Goal: Communication & Community: Answer question/provide support

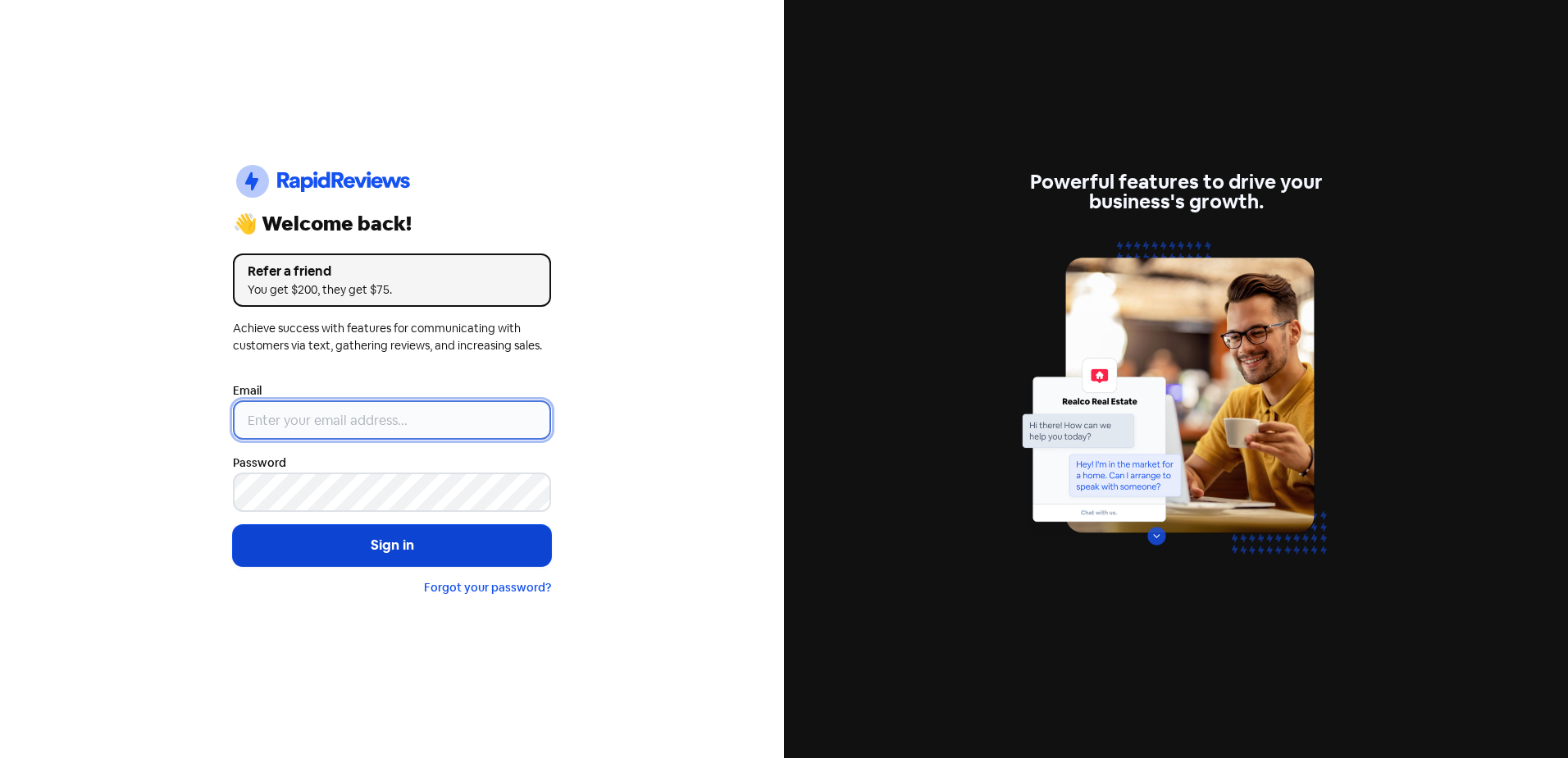
type input "[EMAIL_ADDRESS][DOMAIN_NAME]"
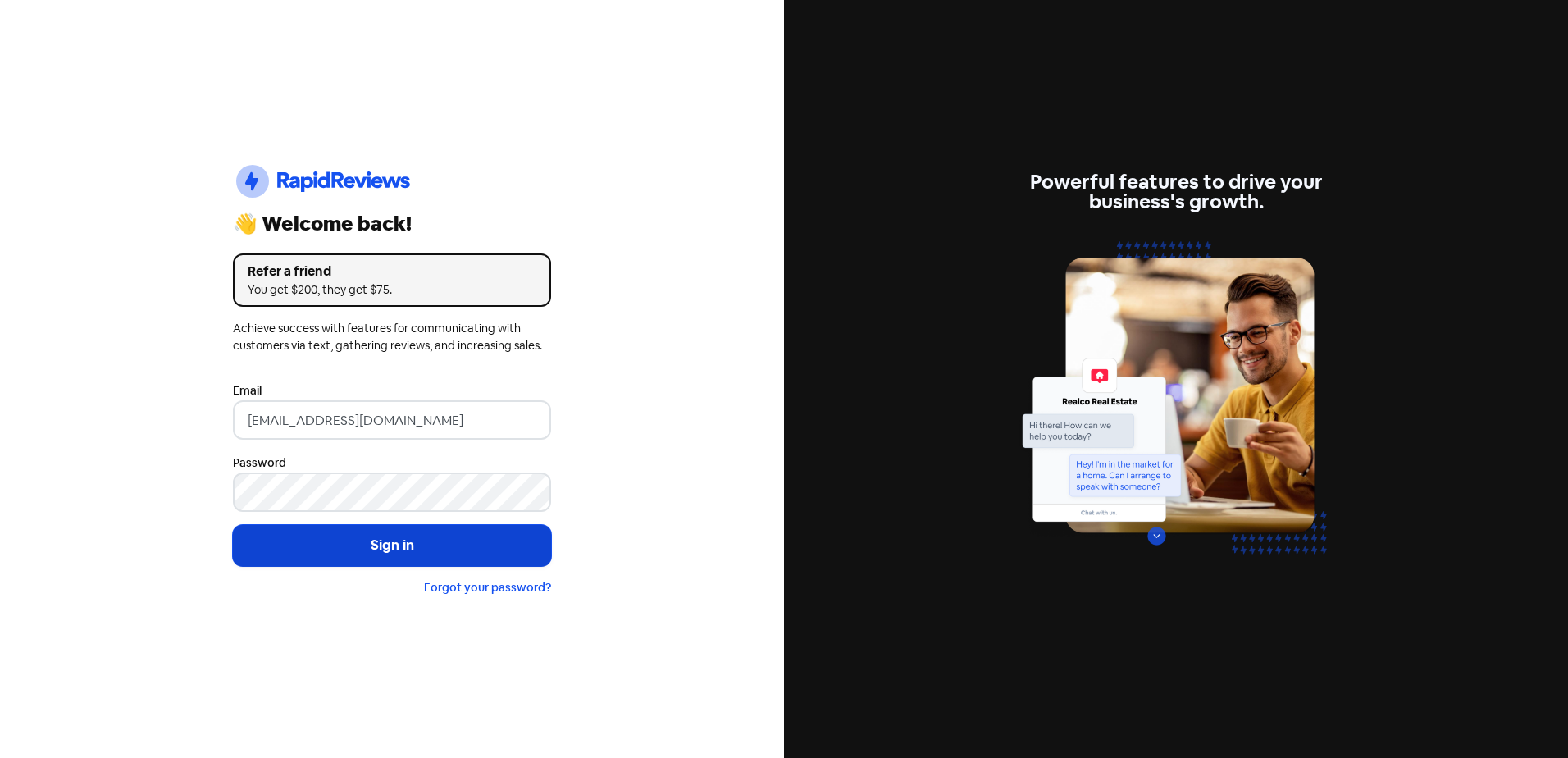
click at [325, 544] on button "Sign in" at bounding box center [392, 545] width 318 height 41
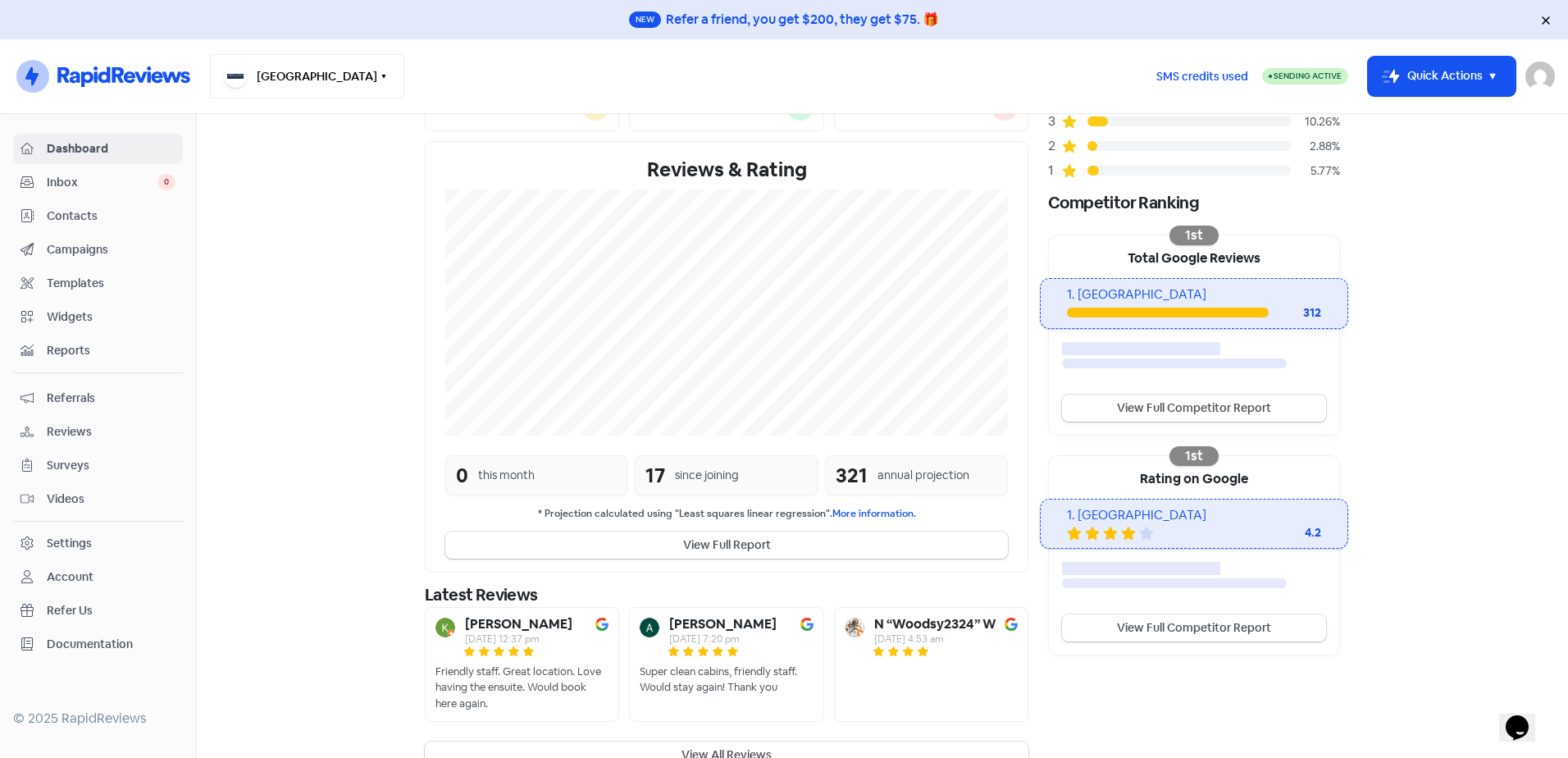
click at [315, 71] on button "[GEOGRAPHIC_DATA]" at bounding box center [307, 76] width 195 height 44
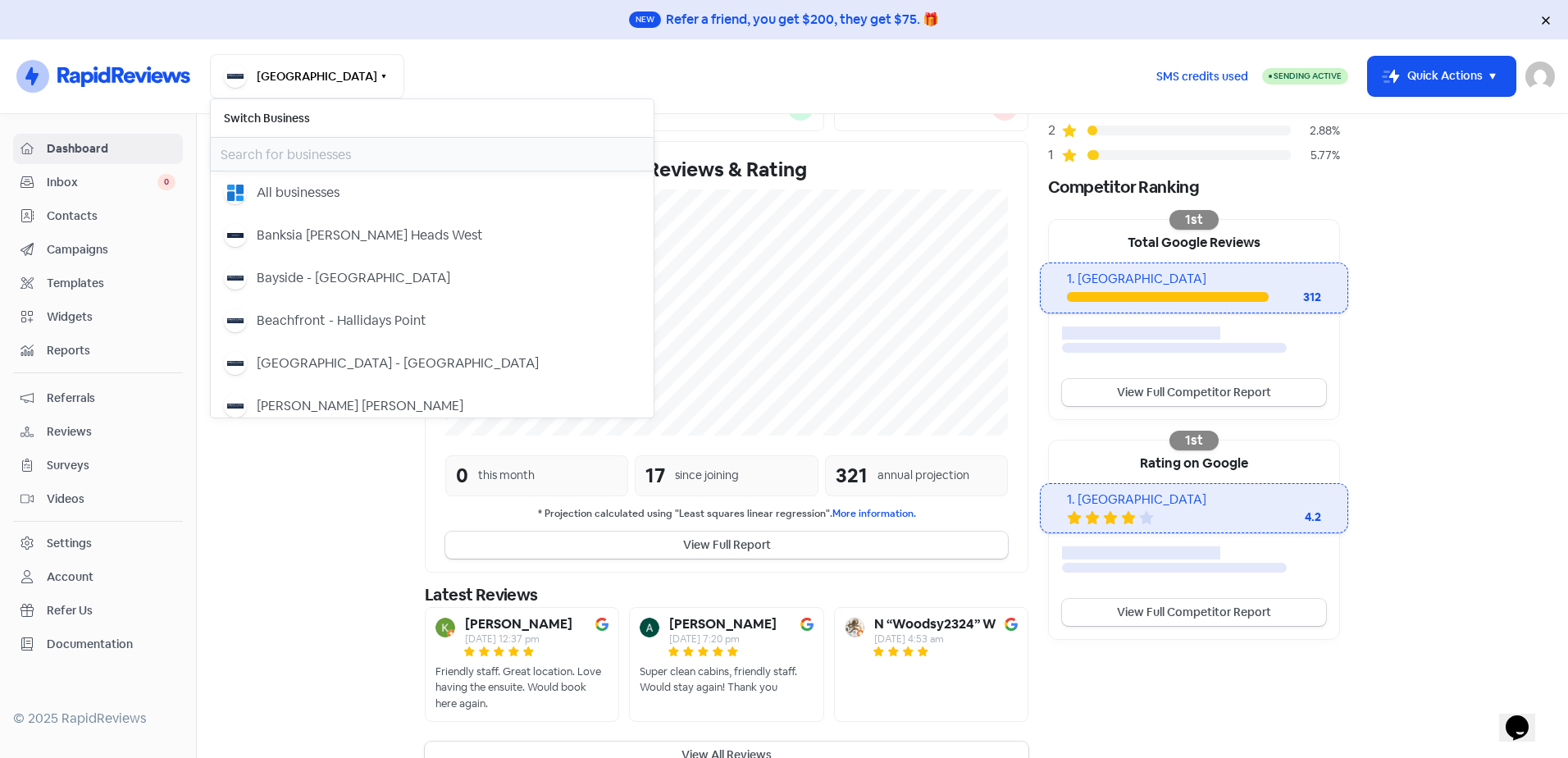
click at [323, 150] on input "text" at bounding box center [432, 154] width 443 height 33
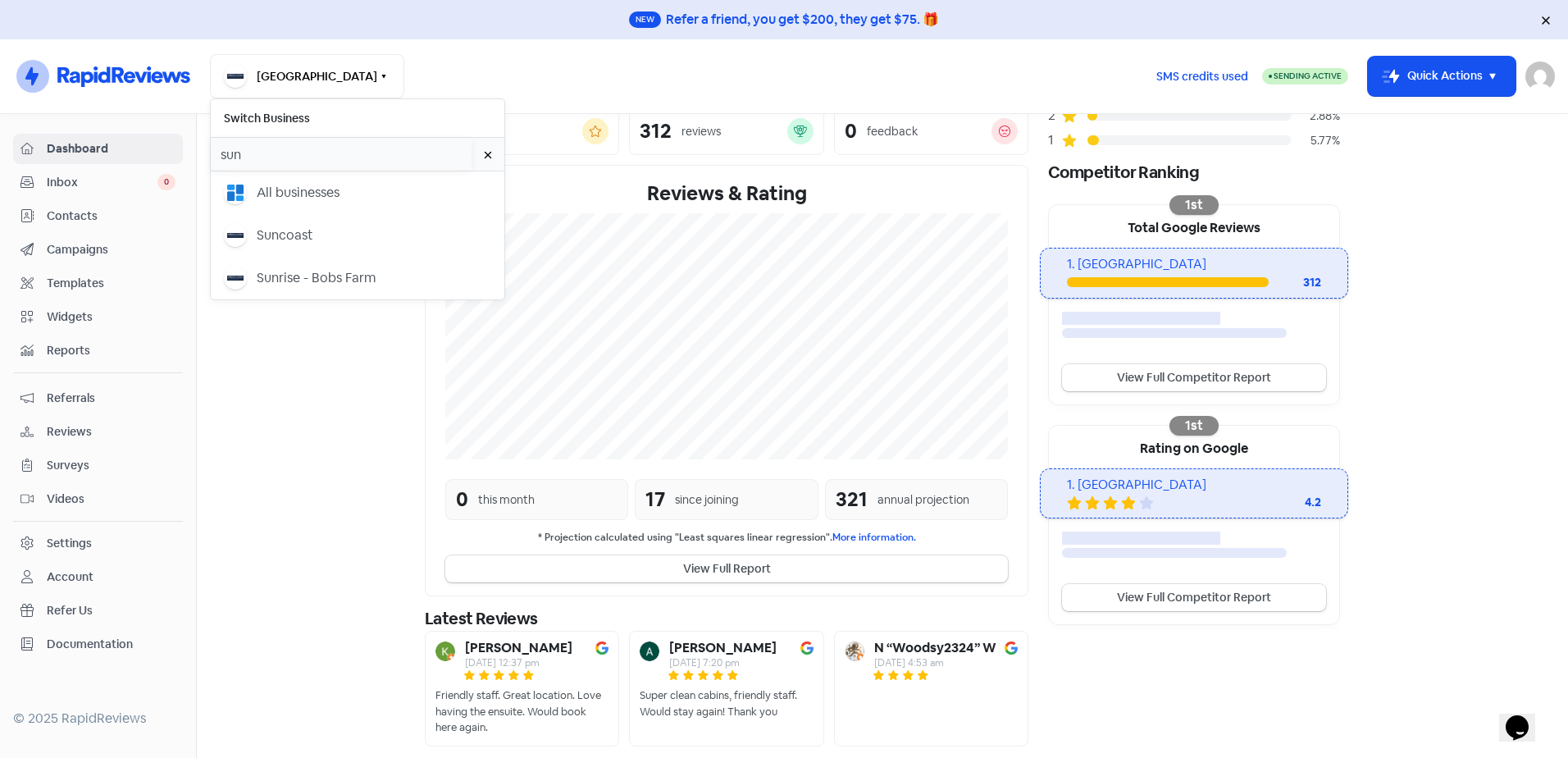
scroll to position [244, 0]
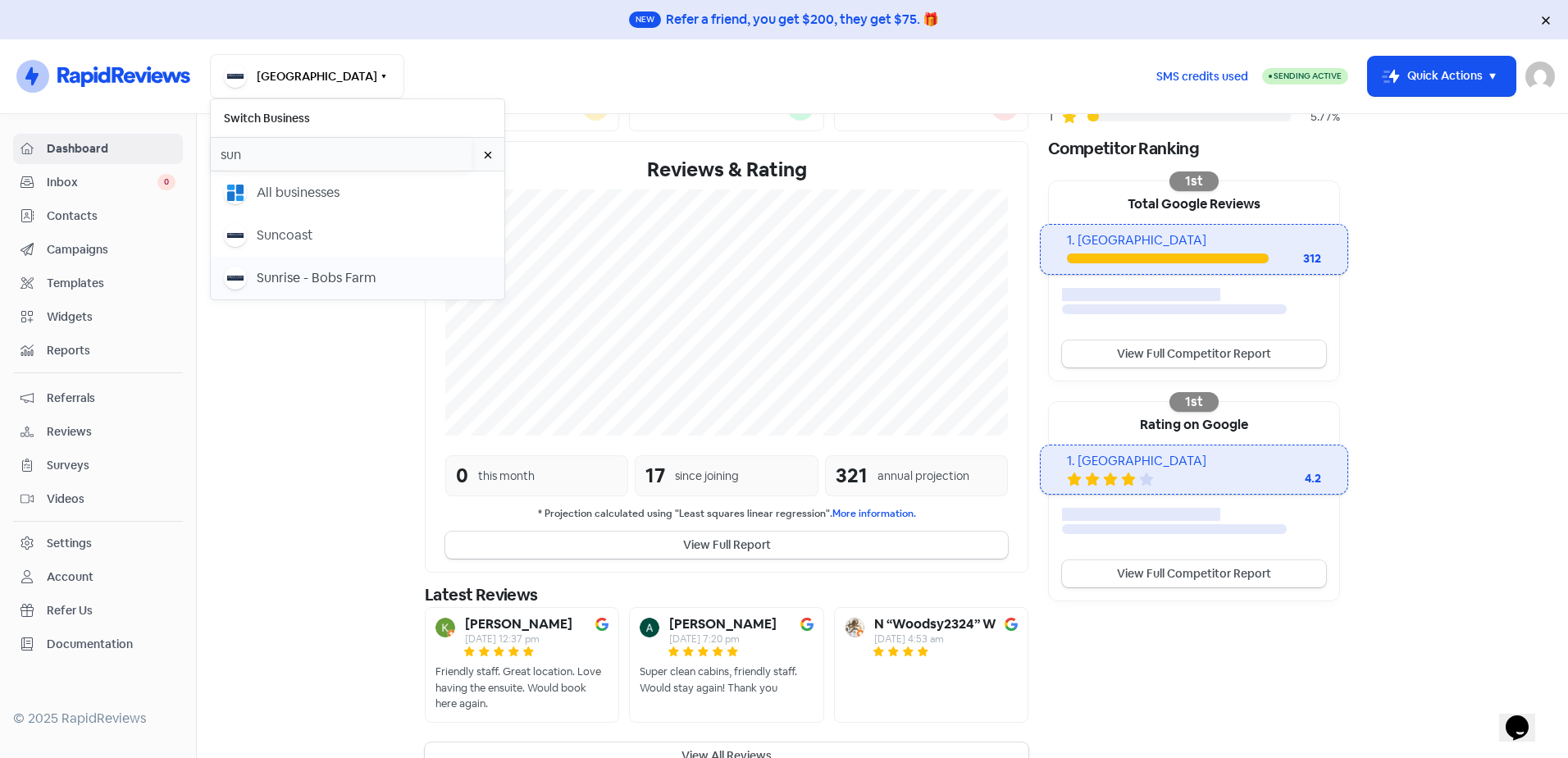
type input "sun"
click at [345, 274] on div "Sunrise - Bobs Farm" at bounding box center [315, 277] width 118 height 19
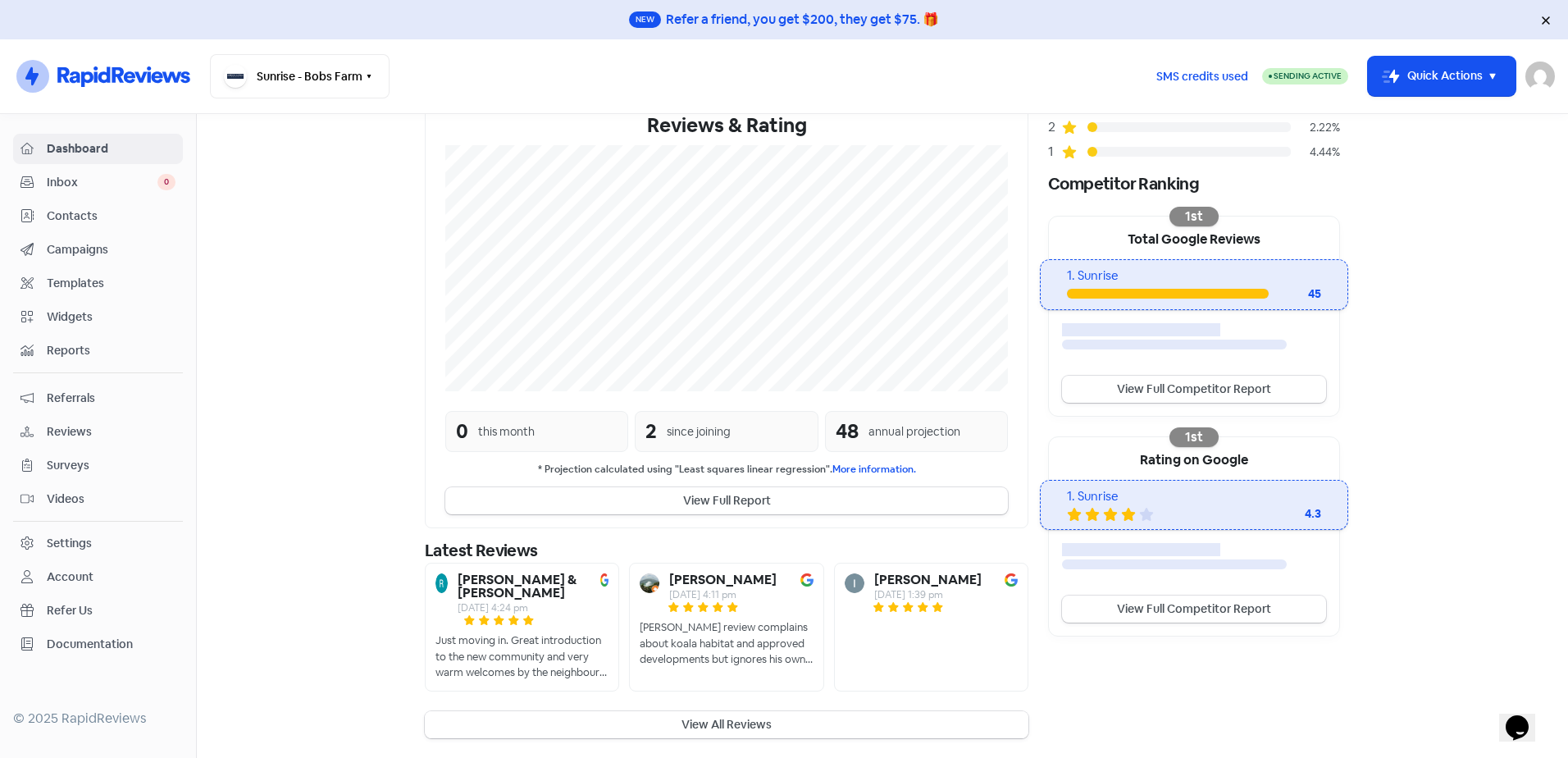
scroll to position [233, 0]
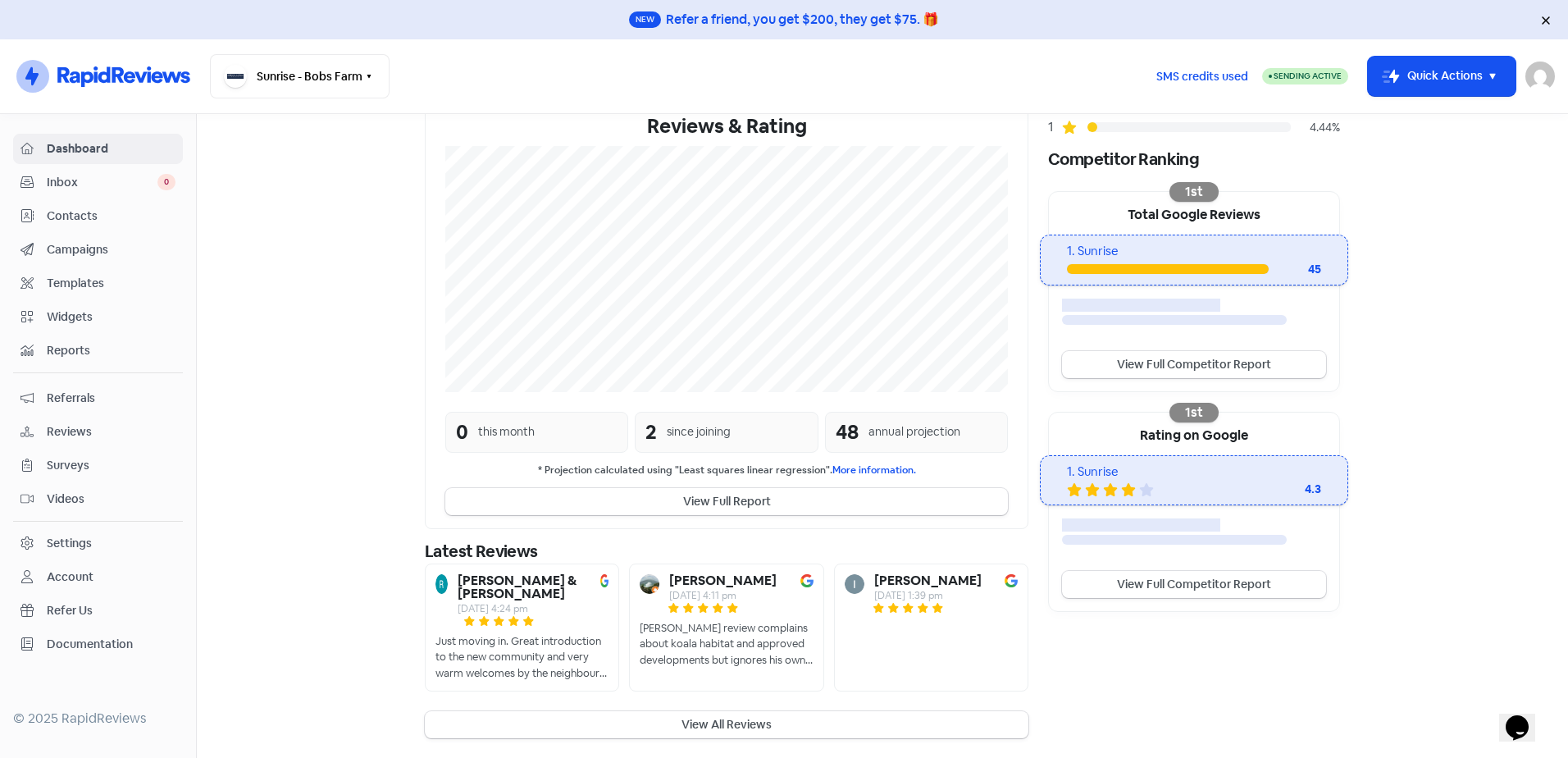
click at [679, 724] on button "View All Reviews" at bounding box center [726, 724] width 604 height 27
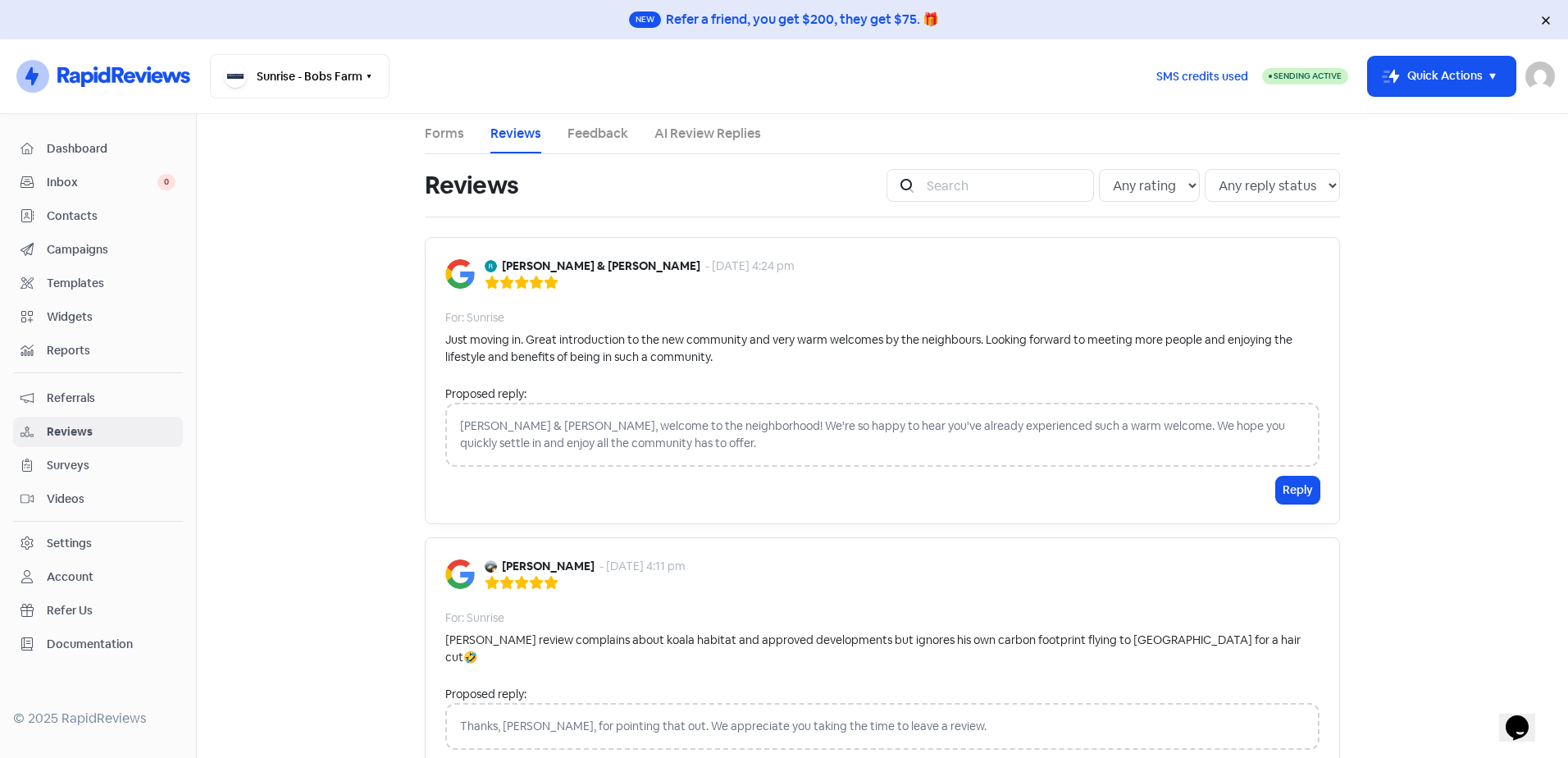
click at [636, 435] on div "Rob & Debbie, welcome to the neighborhood! We're so happy to hear you've alread…" at bounding box center [882, 434] width 875 height 64
click at [1294, 488] on button "Reply" at bounding box center [1297, 490] width 43 height 27
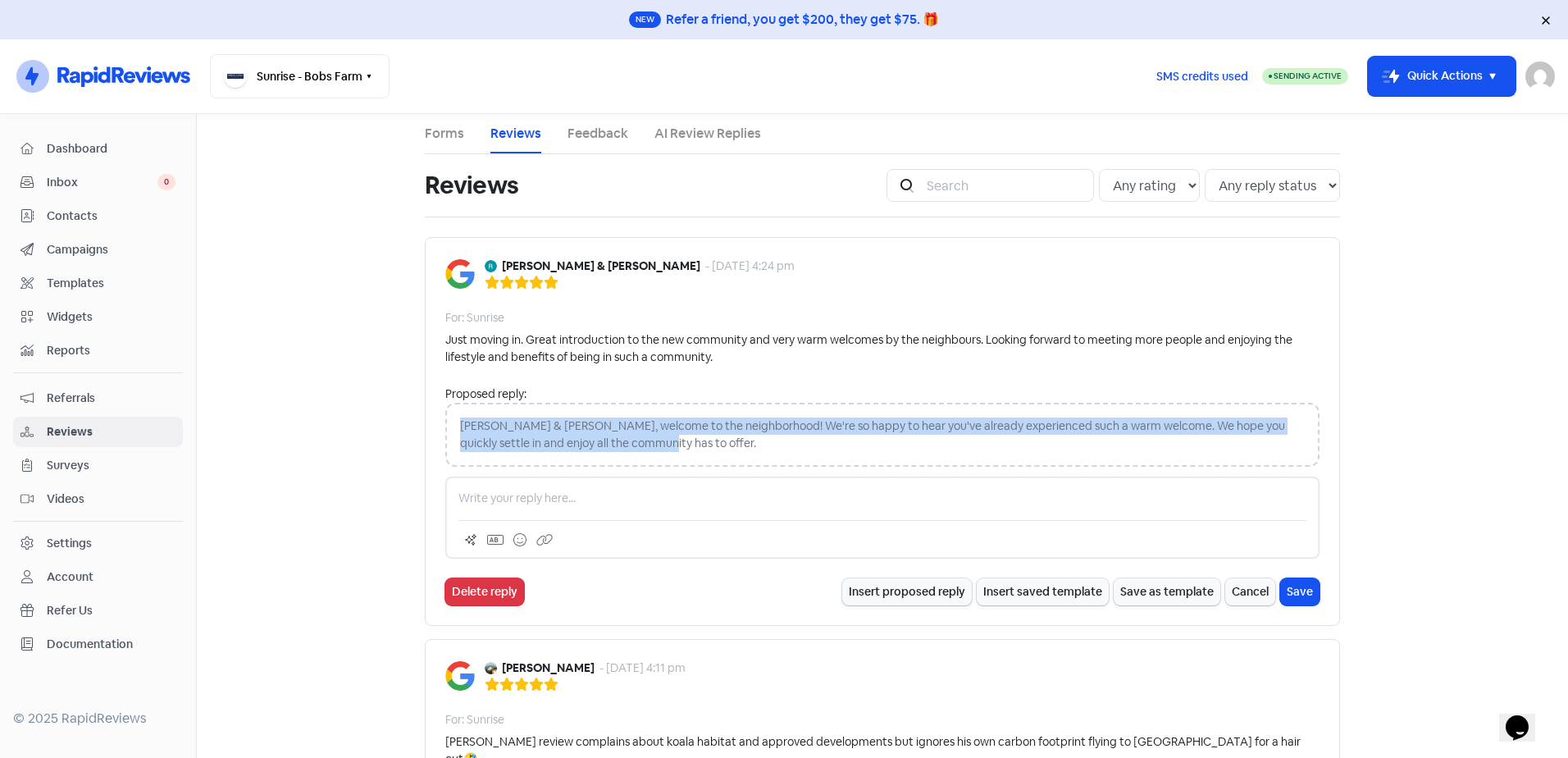
drag, startPoint x: 626, startPoint y: 447, endPoint x: 442, endPoint y: 430, distance: 184.8
click at [445, 430] on div "Rob & Debbie, welcome to the neighborhood! We're so happy to hear you've alread…" at bounding box center [882, 434] width 875 height 64
copy div "Rob & Debbie, welcome to the neighborhood! We're so happy to hear you've alread…"
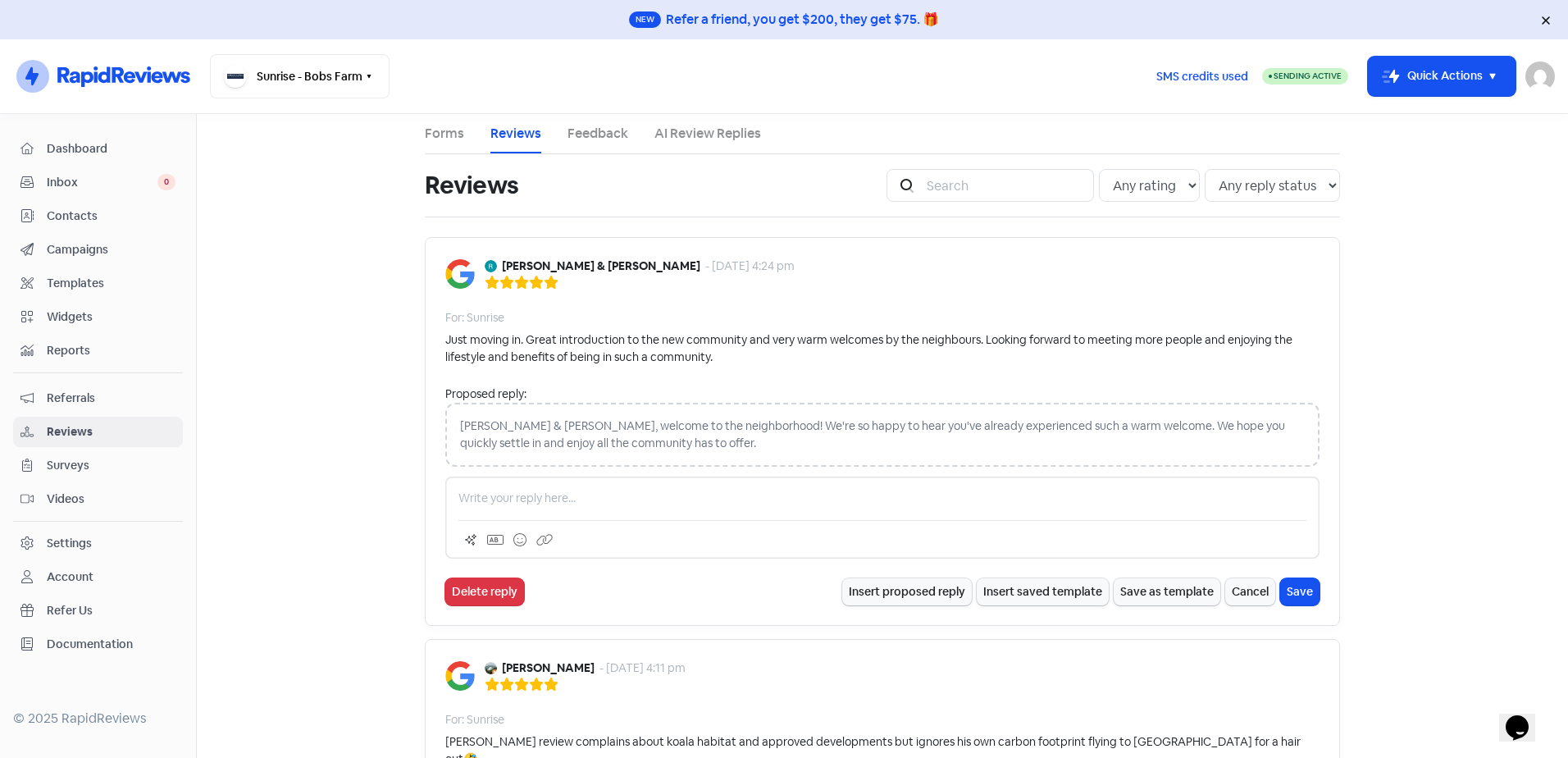
click at [581, 492] on p at bounding box center [882, 498] width 848 height 17
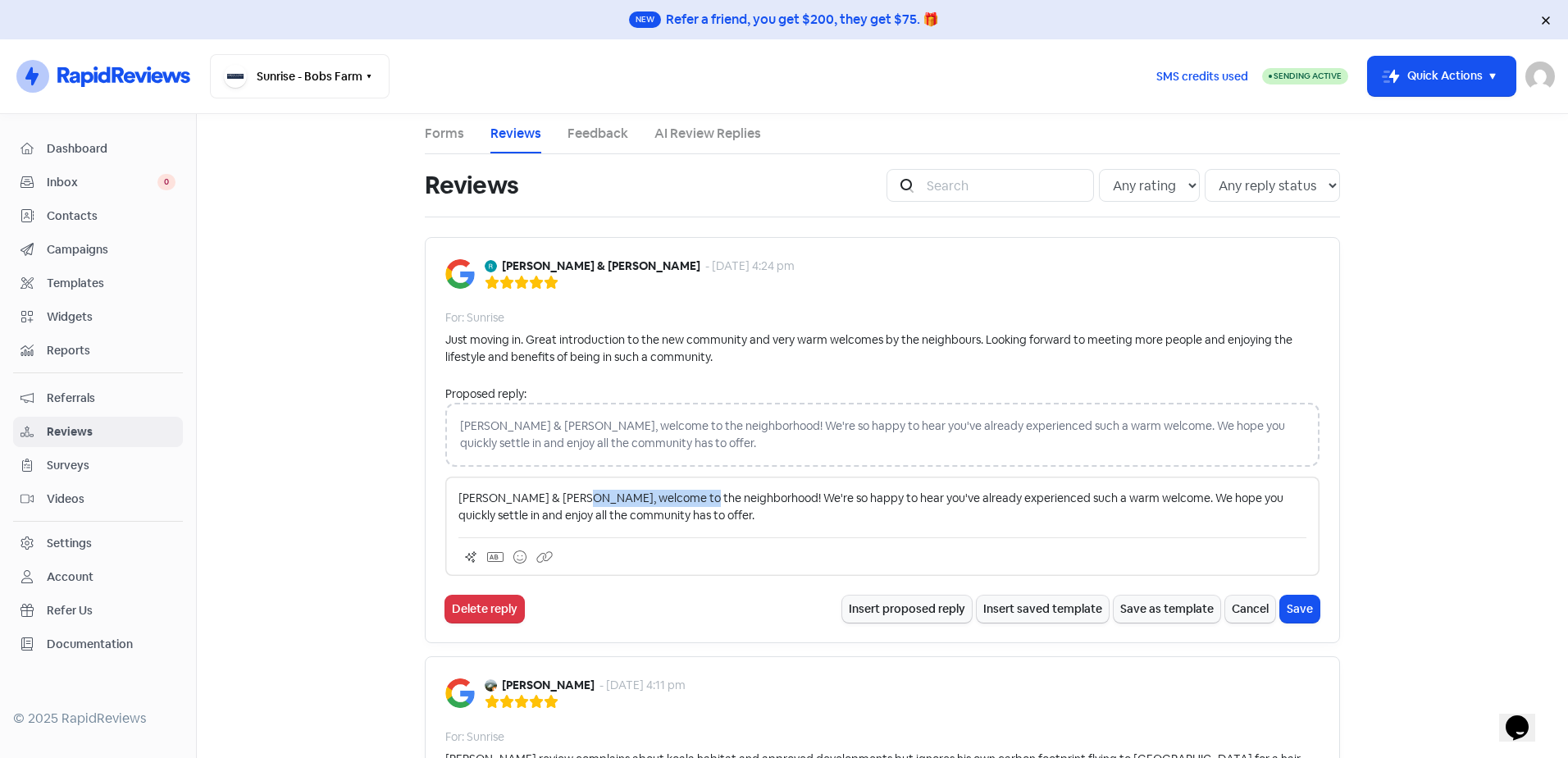
drag, startPoint x: 689, startPoint y: 495, endPoint x: 577, endPoint y: 500, distance: 112.1
click at [577, 500] on p "Rob & Debbie, welcome to the neighborhood! We're so happy to hear you've alread…" at bounding box center [882, 507] width 848 height 35
click at [607, 522] on p "Rob & Debbie, welcome! We're so happy to hear you've already experienced such a…" at bounding box center [882, 507] width 848 height 35
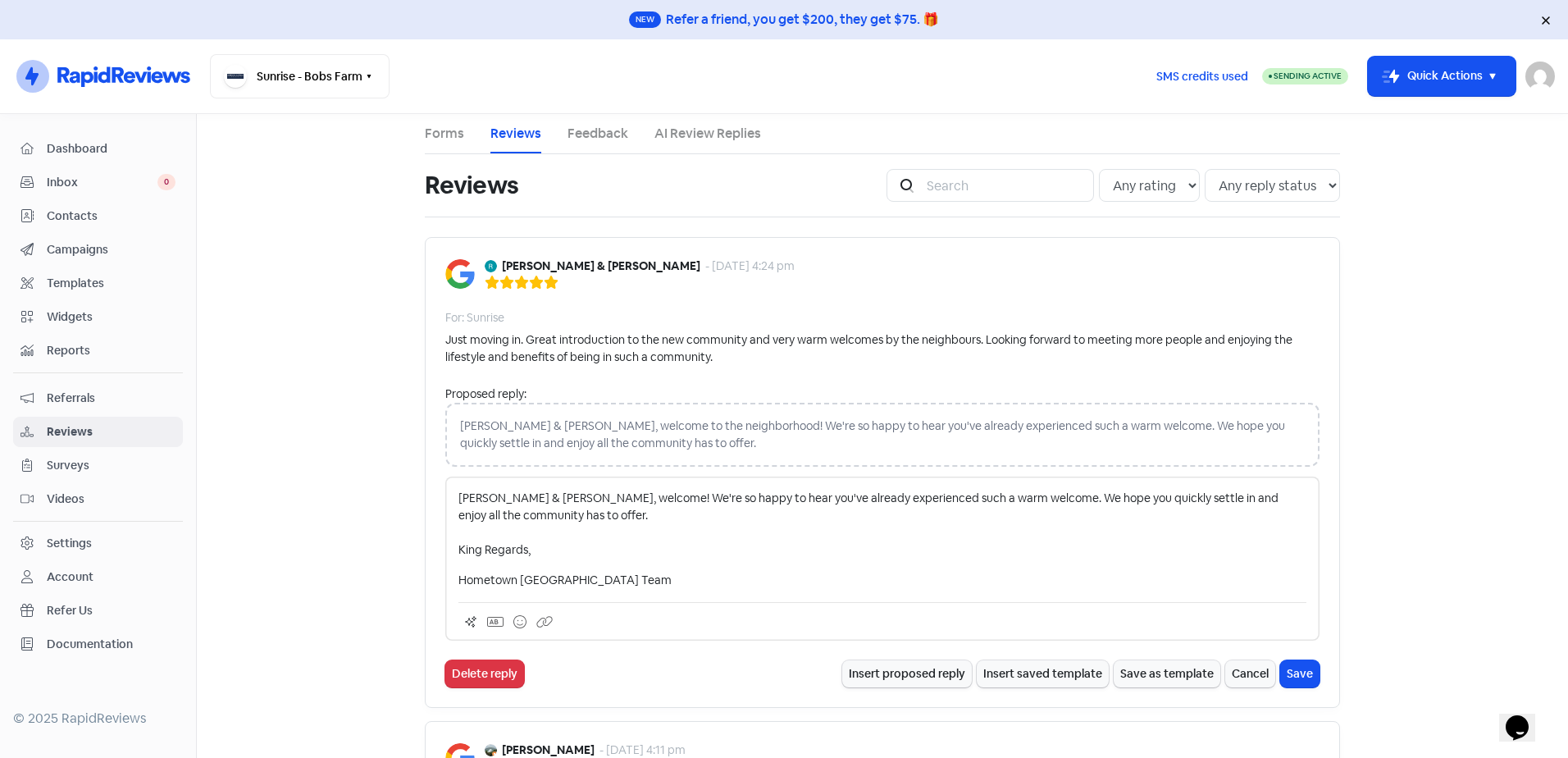
click at [1297, 687] on div "Rob & Debbie Davidson - 29 Sep 2025, 4:24 pm For: Sunrise Just moving in. Great…" at bounding box center [882, 472] width 915 height 471
click at [1300, 666] on button "Save" at bounding box center [1299, 673] width 39 height 27
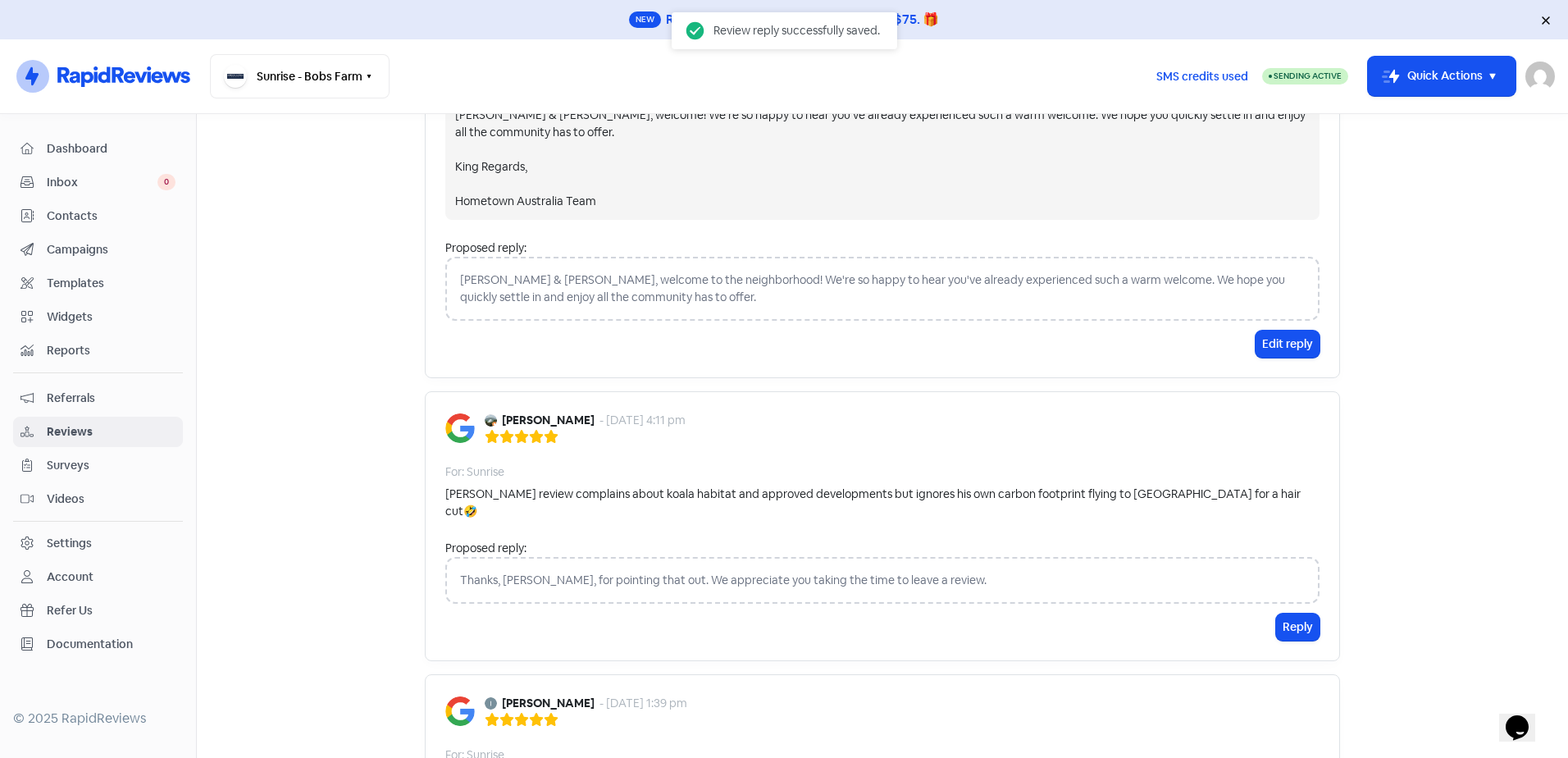
scroll to position [410, 0]
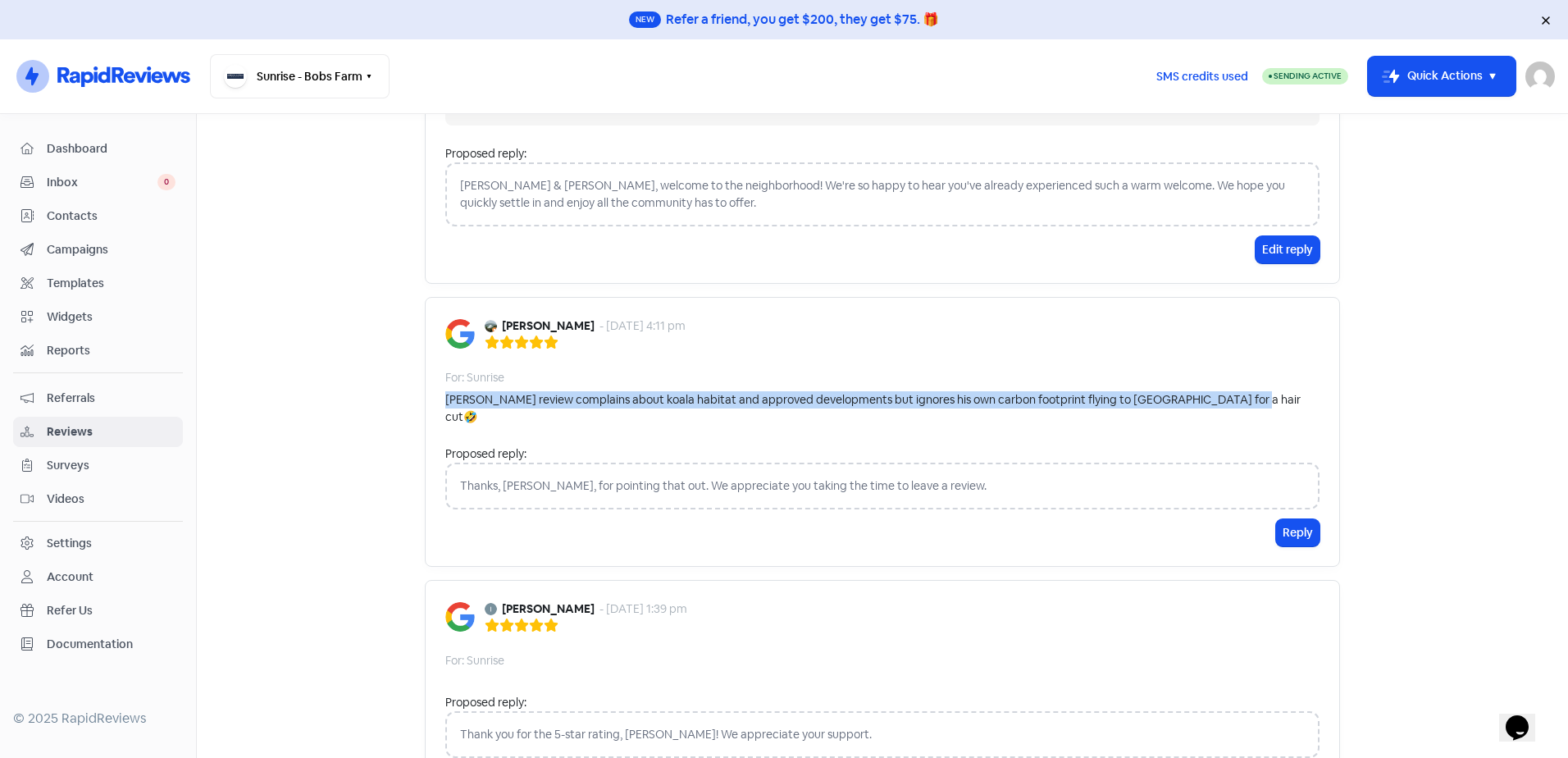
drag, startPoint x: 1268, startPoint y: 400, endPoint x: 440, endPoint y: 406, distance: 828.0
click at [445, 406] on div "Nathan Powers review complains about koala habitat and approved developments bu…" at bounding box center [882, 408] width 875 height 35
copy div "Nathan Powers review complains about koala habitat and approved developments bu…"
